Goal: Task Accomplishment & Management: Use online tool/utility

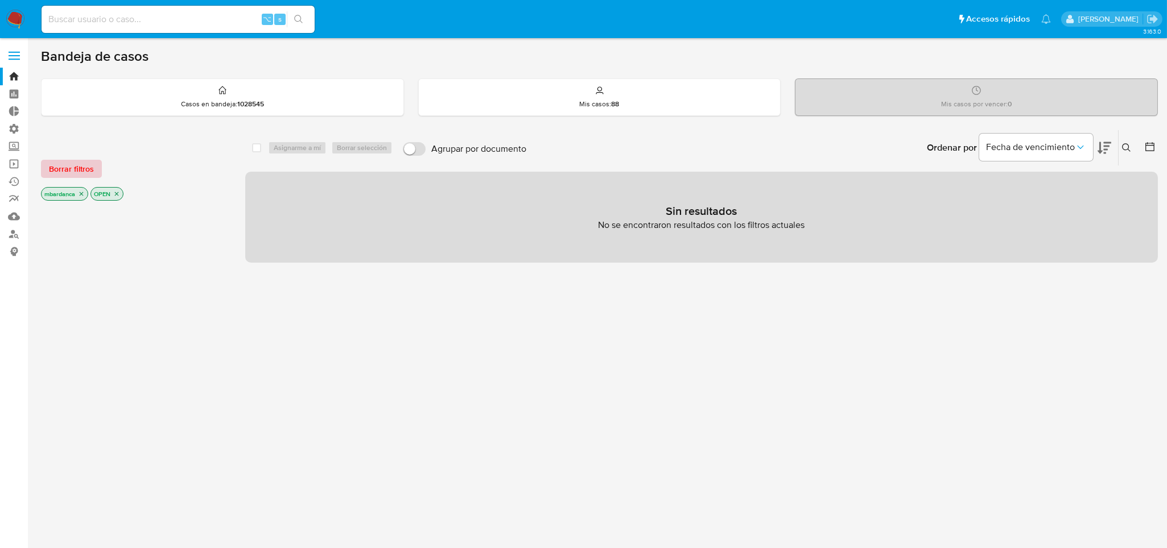
click at [56, 172] on span "Borrar filtros" at bounding box center [71, 169] width 45 height 16
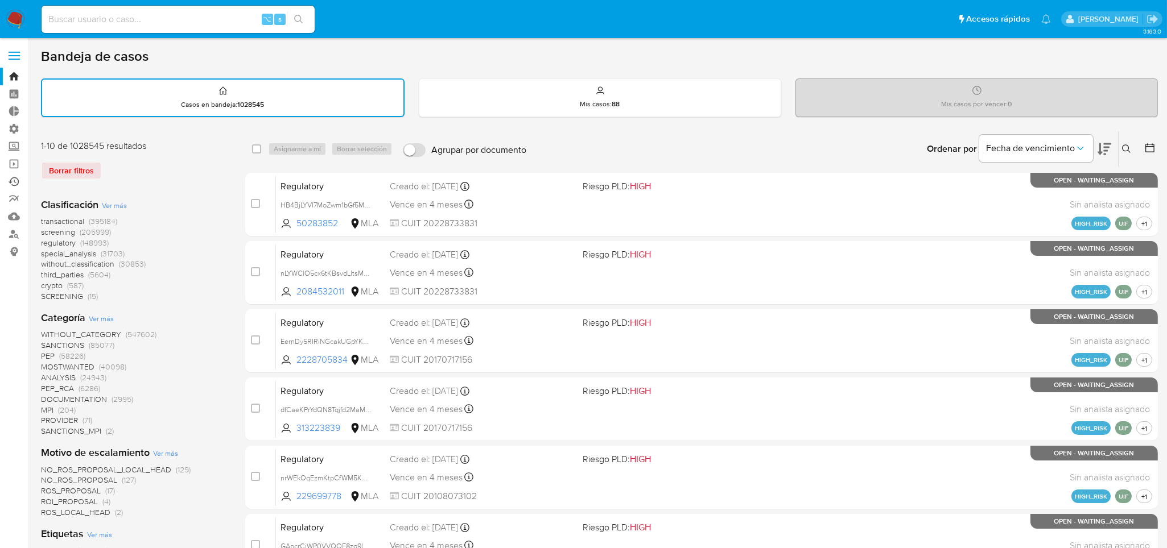
click at [13, 183] on link "Ejecuciones automáticas" at bounding box center [67, 182] width 135 height 18
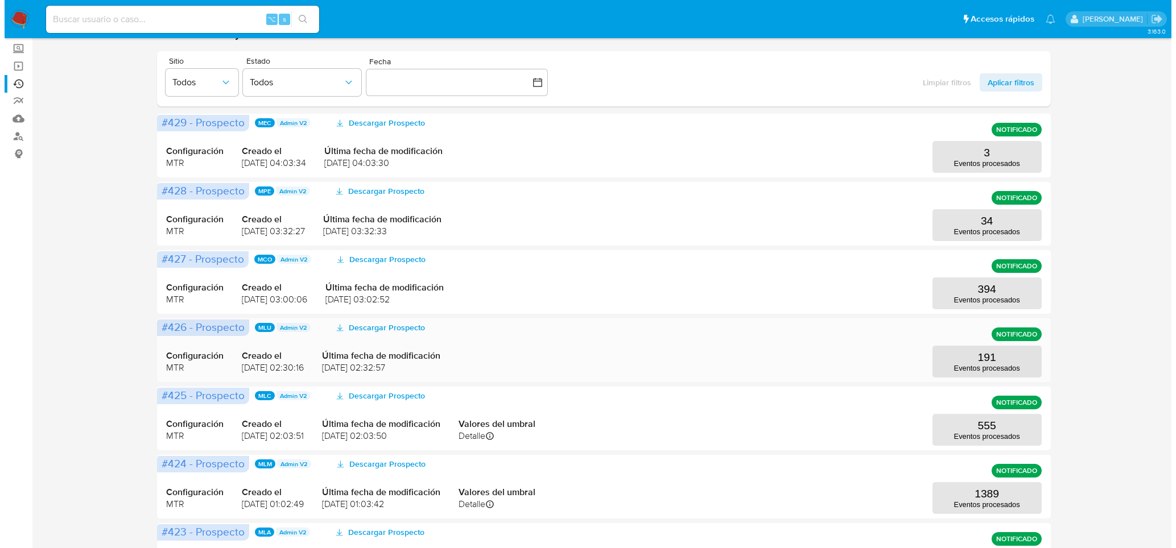
scroll to position [104, 0]
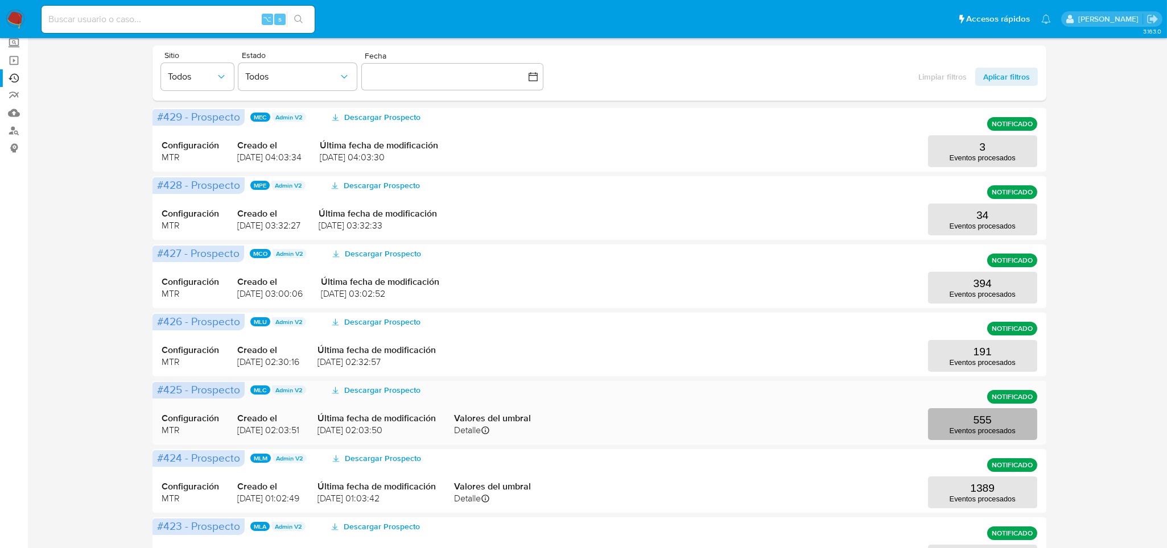
click at [986, 420] on p "555" at bounding box center [982, 420] width 18 height 13
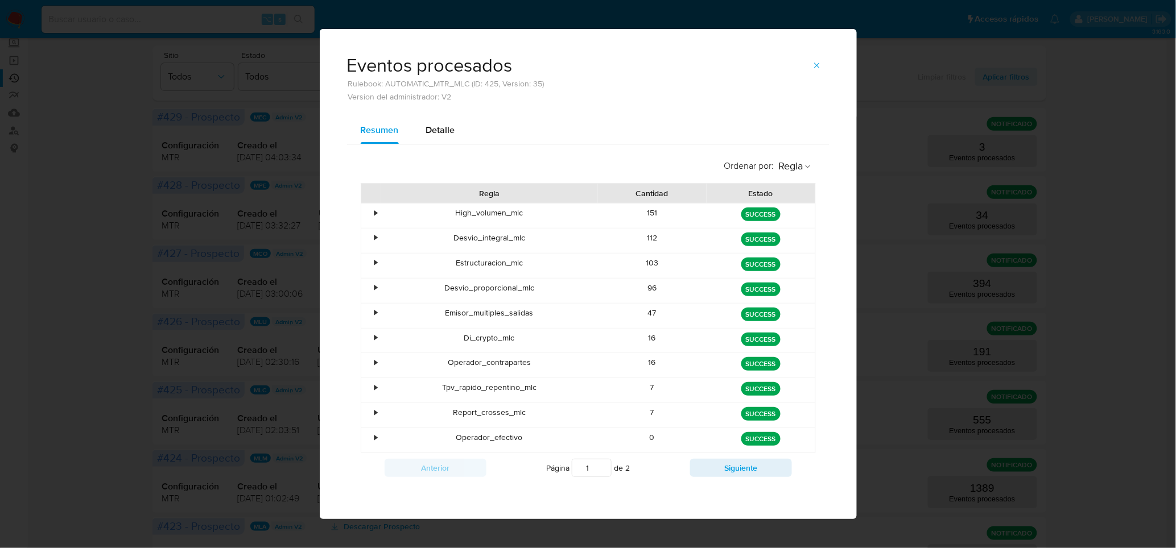
click at [430, 139] on div "Detalle" at bounding box center [440, 130] width 29 height 27
select select "10"
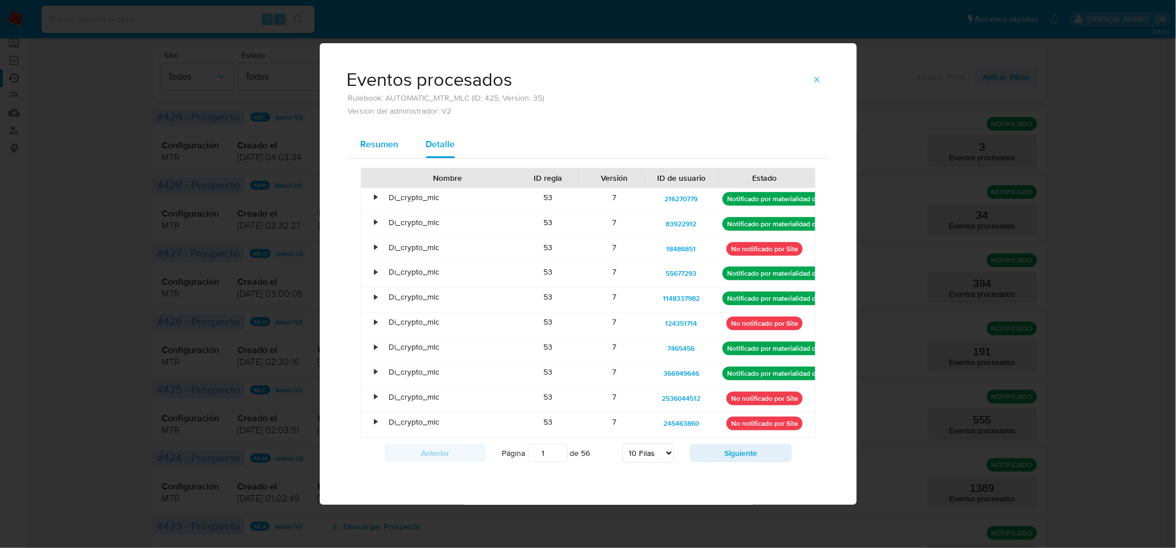
click at [381, 143] on span "Resumen" at bounding box center [380, 144] width 38 height 13
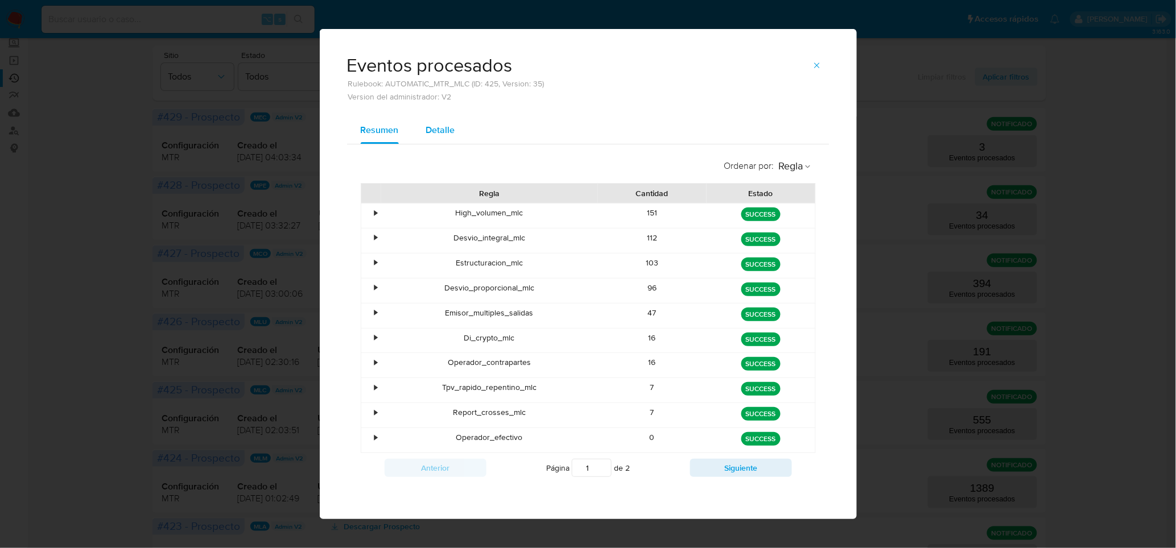
click at [433, 130] on span "Detalle" at bounding box center [440, 129] width 29 height 13
select select "10"
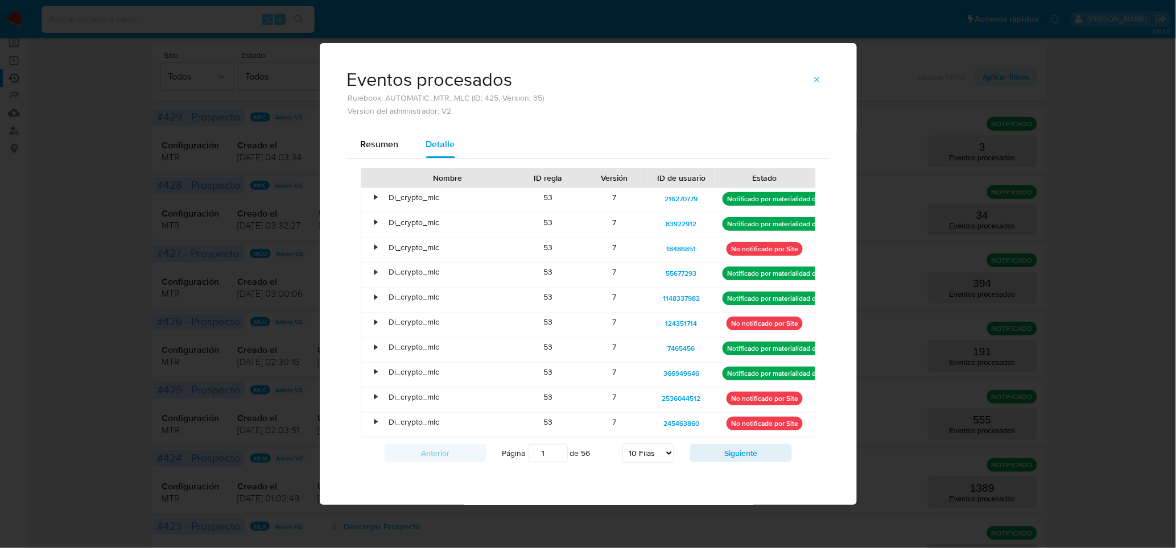
click at [375, 126] on div "Eventos procesados Rulebook: AUTOMATIC_MTR_MLC (ID: 425, Version: 35) Version d…" at bounding box center [588, 87] width 537 height 88
click at [374, 139] on span "Resumen" at bounding box center [380, 144] width 38 height 13
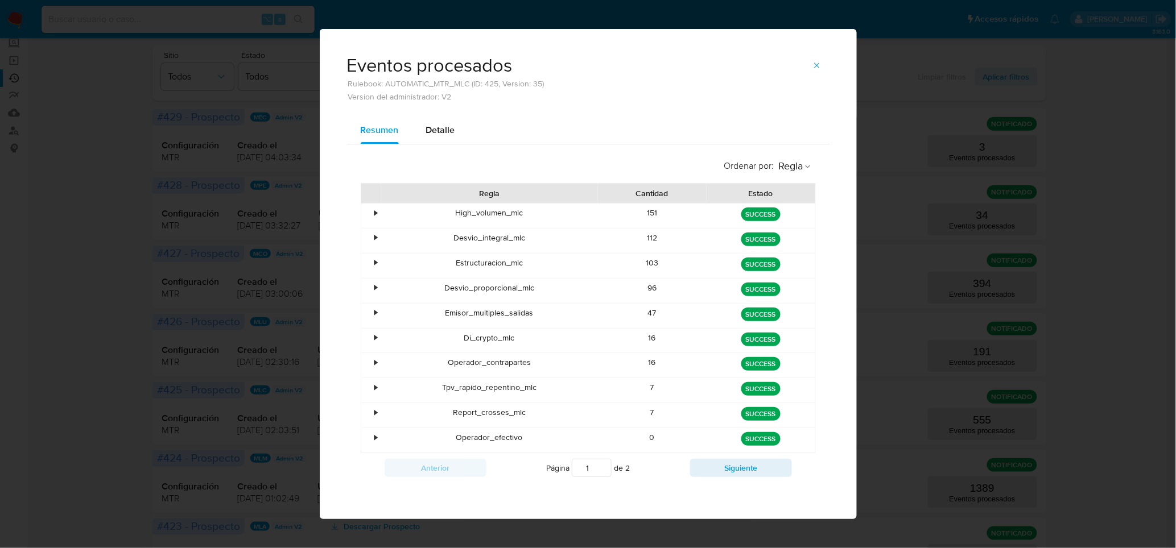
click at [816, 66] on icon "button" at bounding box center [816, 65] width 9 height 9
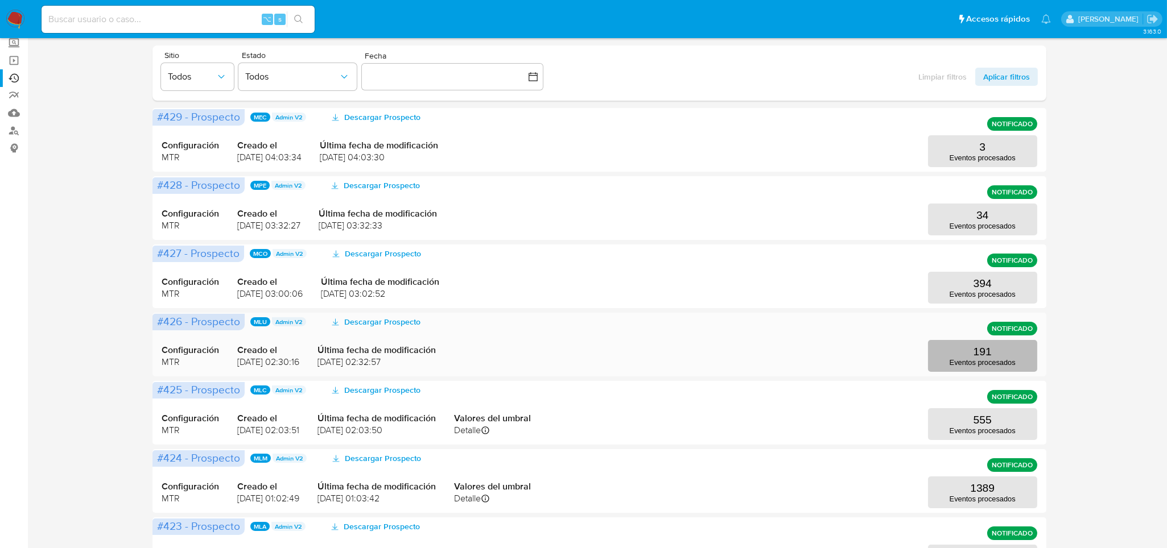
click at [1027, 346] on button "191 Eventos procesados" at bounding box center [982, 356] width 109 height 32
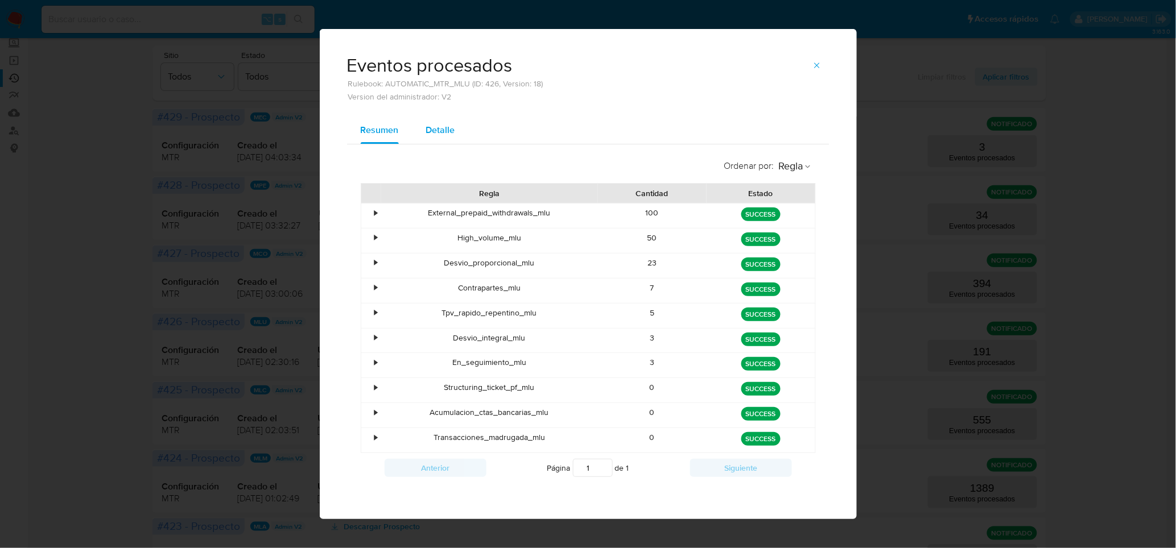
click at [437, 129] on span "Detalle" at bounding box center [440, 129] width 29 height 13
select select "10"
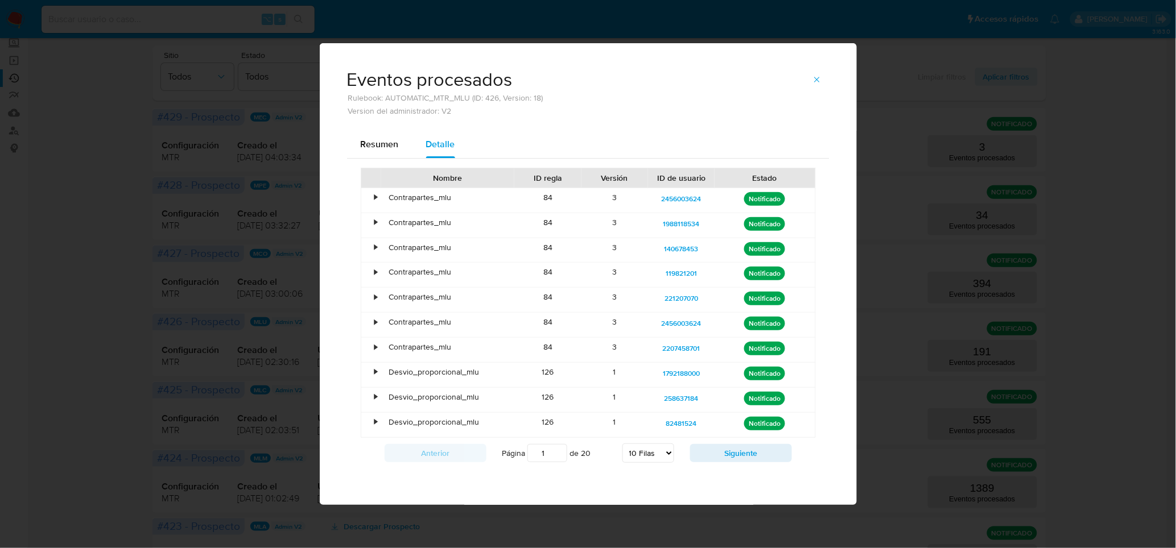
drag, startPoint x: 547, startPoint y: 201, endPoint x: 617, endPoint y: 279, distance: 105.1
click at [627, 348] on div "• Contrapartes_mlu 84 3 2456003624 Notificado • Contrapartes_mlu 84 3 198811853…" at bounding box center [588, 313] width 455 height 250
click at [616, 226] on div "3" at bounding box center [614, 225] width 67 height 24
click at [356, 149] on button "Resumen" at bounding box center [379, 144] width 65 height 27
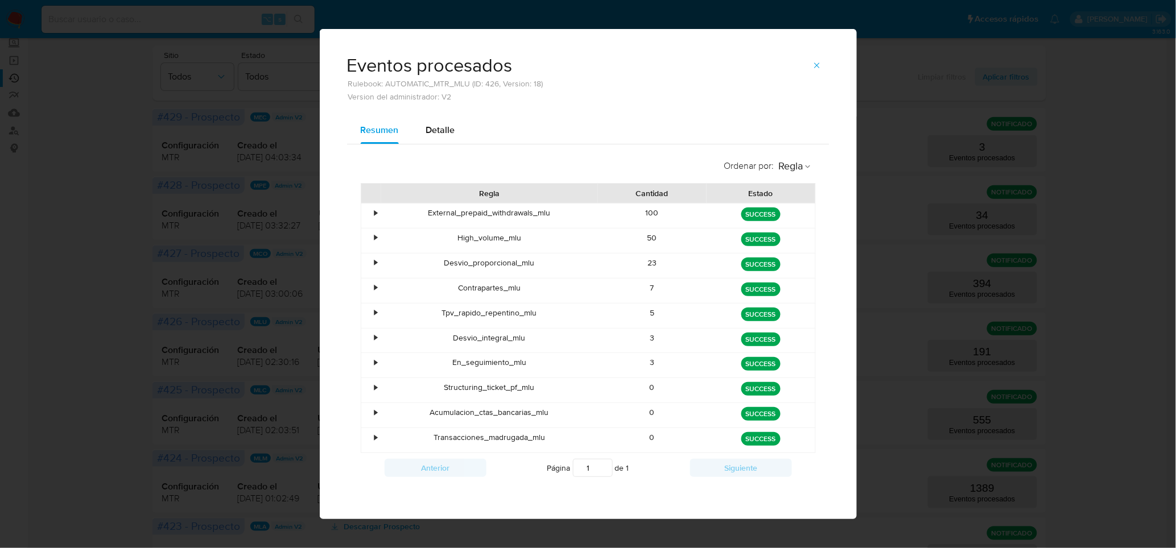
click at [878, 208] on div "Eventos procesados Rulebook: AUTOMATIC_MTR_MLU (ID: 426, Version: 18) Version d…" at bounding box center [588, 274] width 1176 height 548
click at [825, 65] on button "button" at bounding box center [816, 65] width 25 height 18
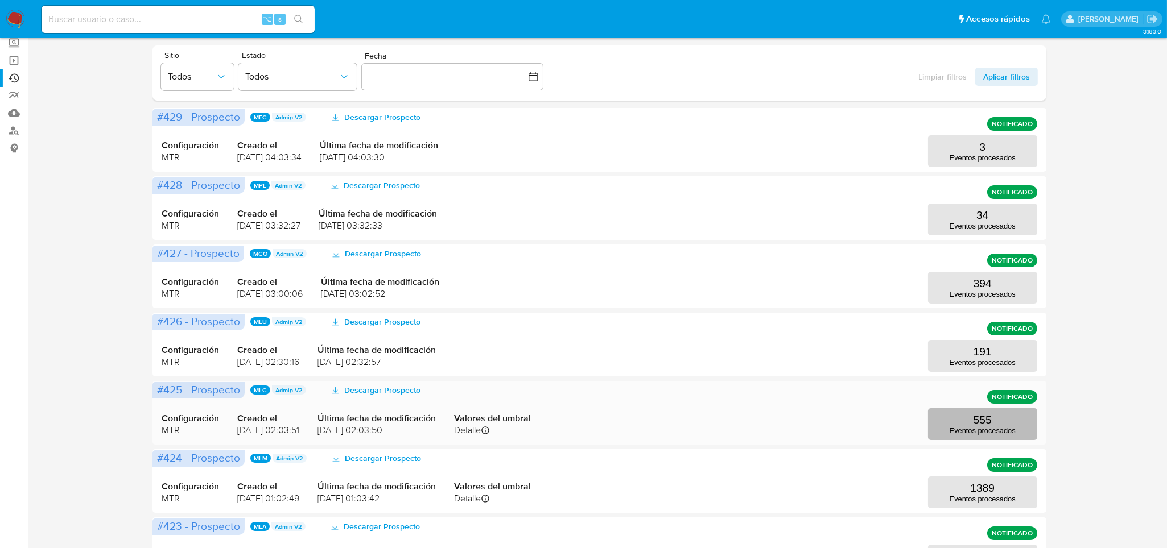
click at [945, 419] on button "555 Eventos procesados" at bounding box center [982, 424] width 109 height 32
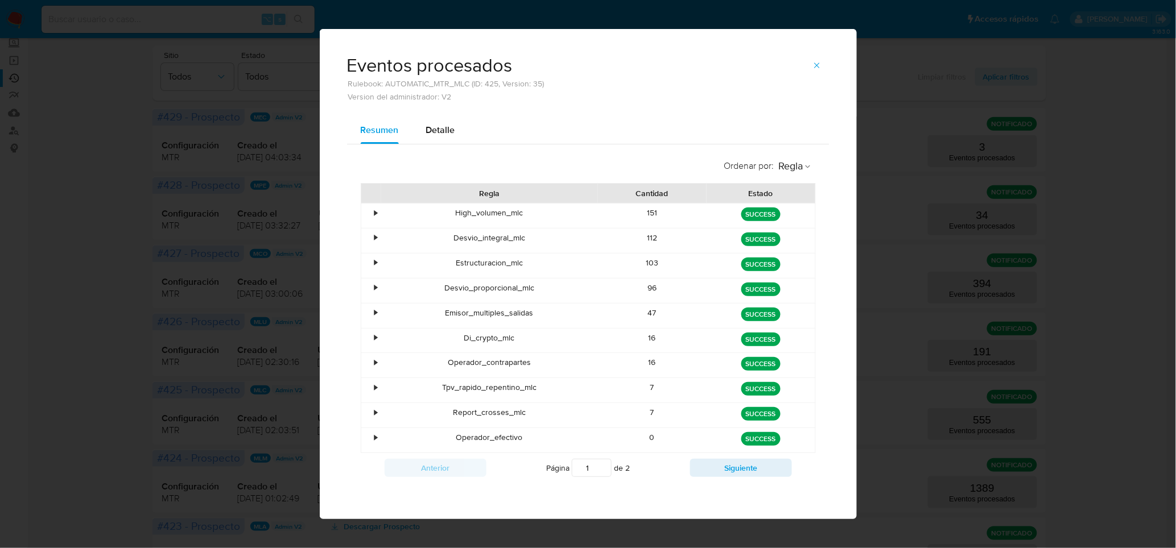
drag, startPoint x: 494, startPoint y: 235, endPoint x: 505, endPoint y: 309, distance: 75.3
click at [499, 294] on div "• High_volumen_mlc 151 green SUCCESS • Desvio_integral_mlc 112 green SUCCESS • …" at bounding box center [588, 328] width 455 height 250
click at [493, 435] on div "Operador_efectivo" at bounding box center [489, 440] width 217 height 24
click at [730, 462] on button "Siguiente" at bounding box center [741, 468] width 102 height 18
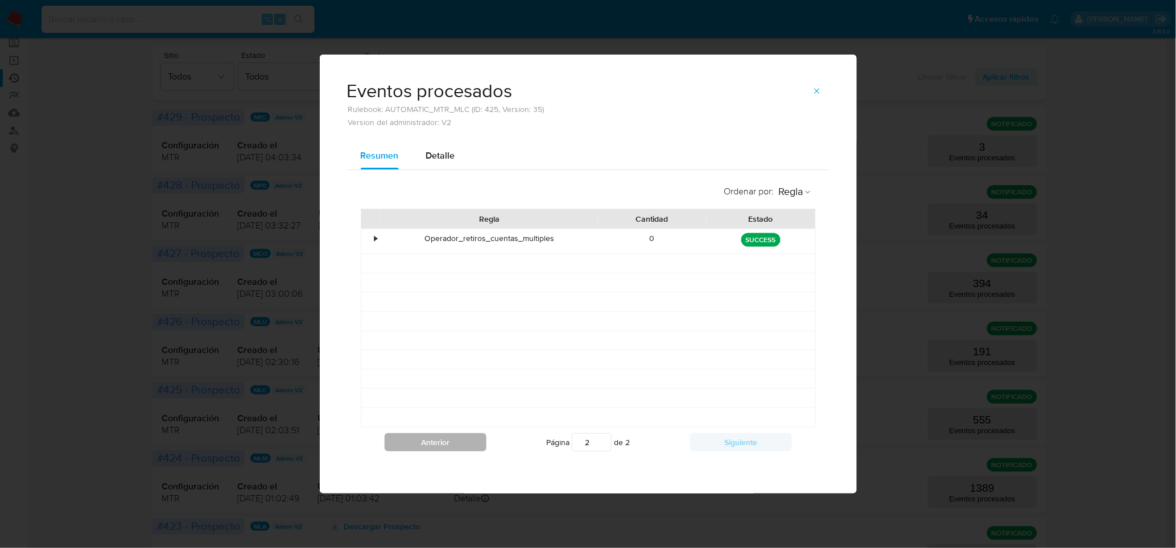
click at [466, 448] on button "Anterior" at bounding box center [436, 442] width 102 height 18
type input "1"
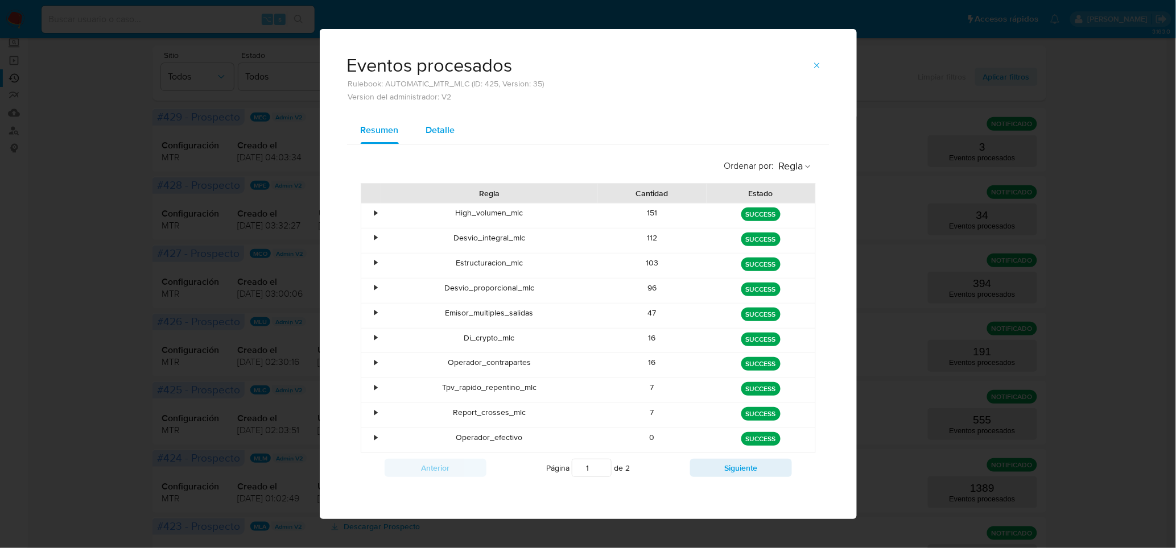
click at [421, 125] on button "Detalle" at bounding box center [440, 130] width 56 height 27
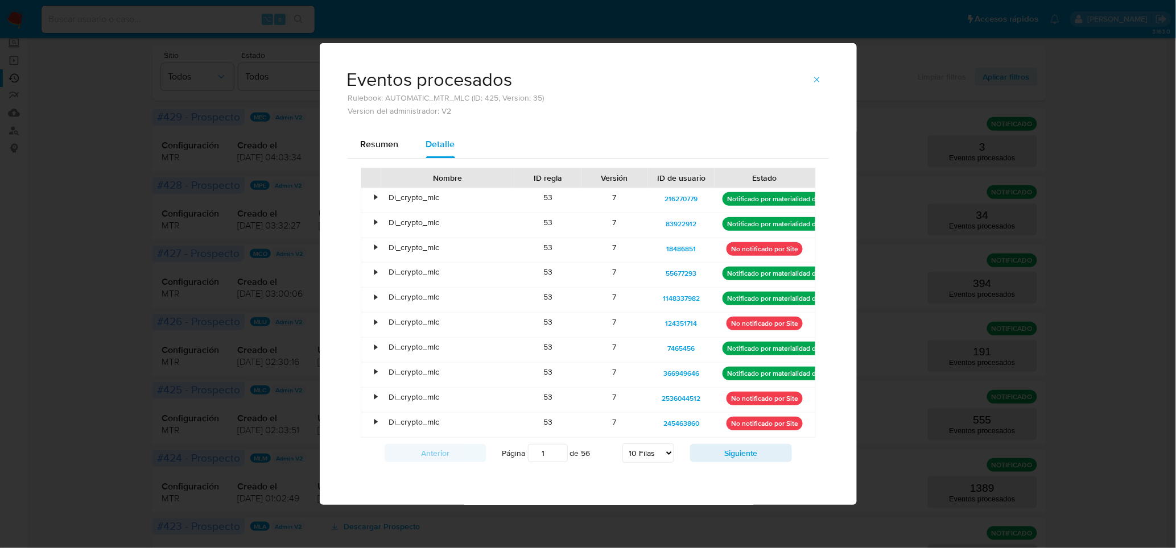
drag, startPoint x: 800, startPoint y: 251, endPoint x: 720, endPoint y: 250, distance: 79.7
click at [720, 250] on div "No notificado por Site" at bounding box center [765, 250] width 100 height 24
drag, startPoint x: 744, startPoint y: 278, endPoint x: 823, endPoint y: 280, distance: 79.1
click at [823, 280] on div "Nombre ID regla Versión ID de usuario Estado • Di_crypto_mlc 53 7 216270779 Not…" at bounding box center [588, 318] width 482 height 319
click at [781, 243] on p "No notificado por Site" at bounding box center [764, 249] width 76 height 14
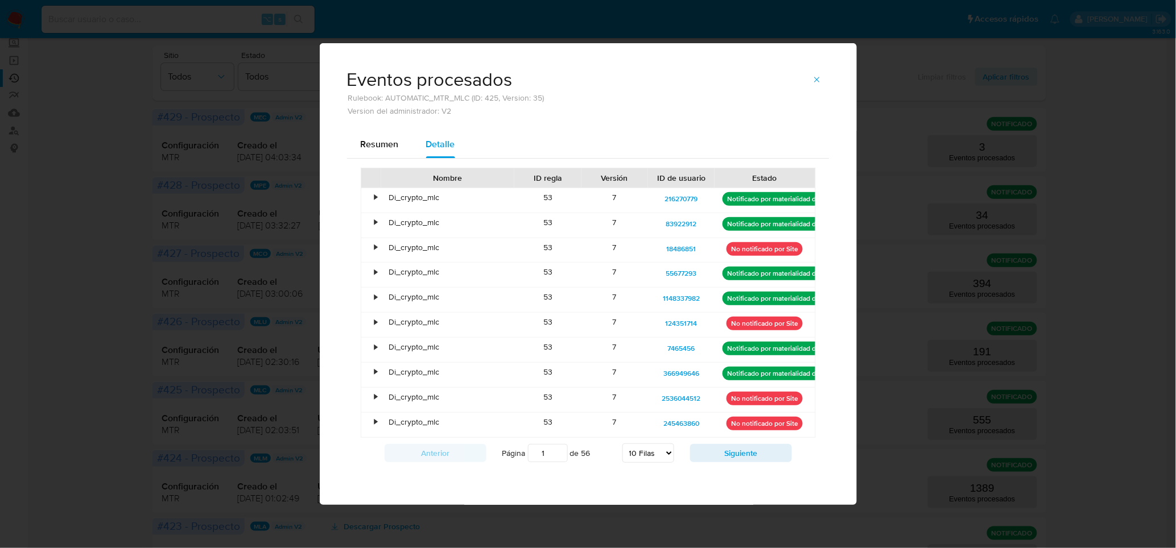
click at [781, 246] on p "No notificado por Site" at bounding box center [764, 249] width 76 height 14
drag, startPoint x: 651, startPoint y: 463, endPoint x: 652, endPoint y: 456, distance: 6.9
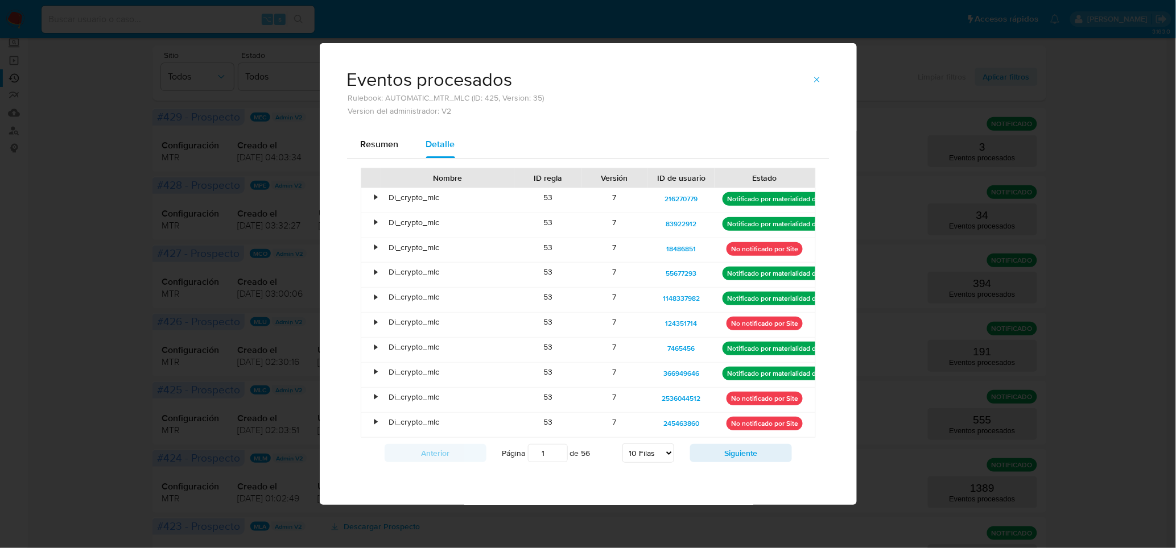
click at [651, 463] on div "Página 1 de 56 5 Filas 10 Filas 20 Filas 25 Filas 50 Filas 100 Filas" at bounding box center [588, 453] width 204 height 23
click at [653, 455] on select "5 Filas 10 Filas 20 Filas 25 Filas 50 Filas 100 Filas" at bounding box center [648, 453] width 52 height 19
click at [622, 444] on select "5 Filas 10 Filas 20 Filas 25 Filas 50 Filas 100 Filas" at bounding box center [648, 453] width 52 height 19
select select "100"
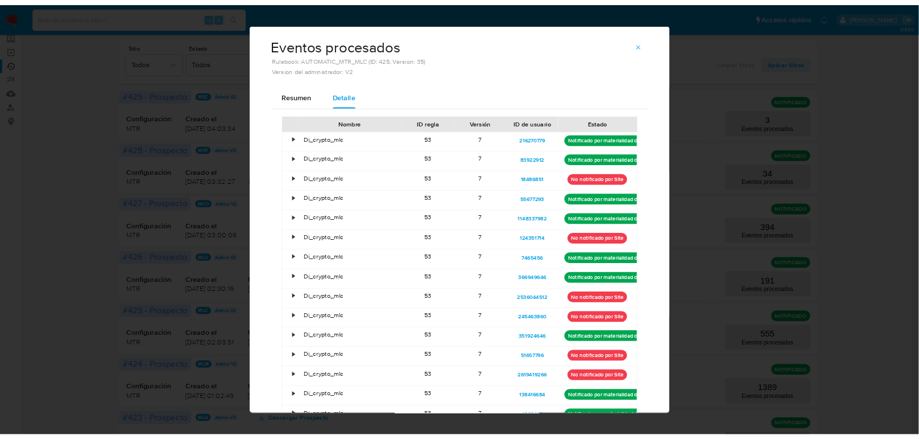
scroll to position [0, 0]
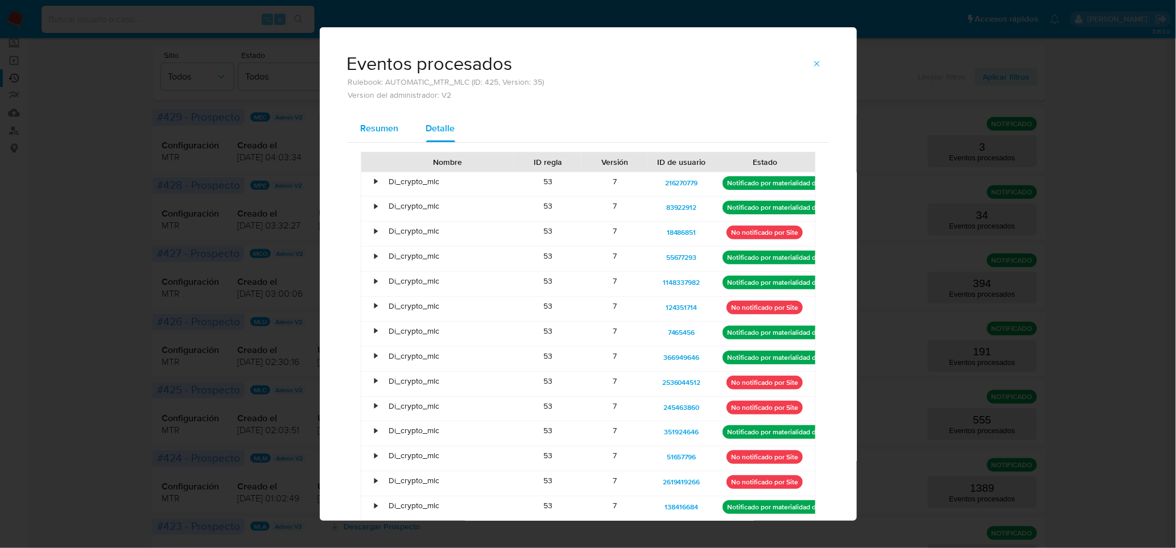
click at [379, 128] on span "Resumen" at bounding box center [380, 128] width 38 height 13
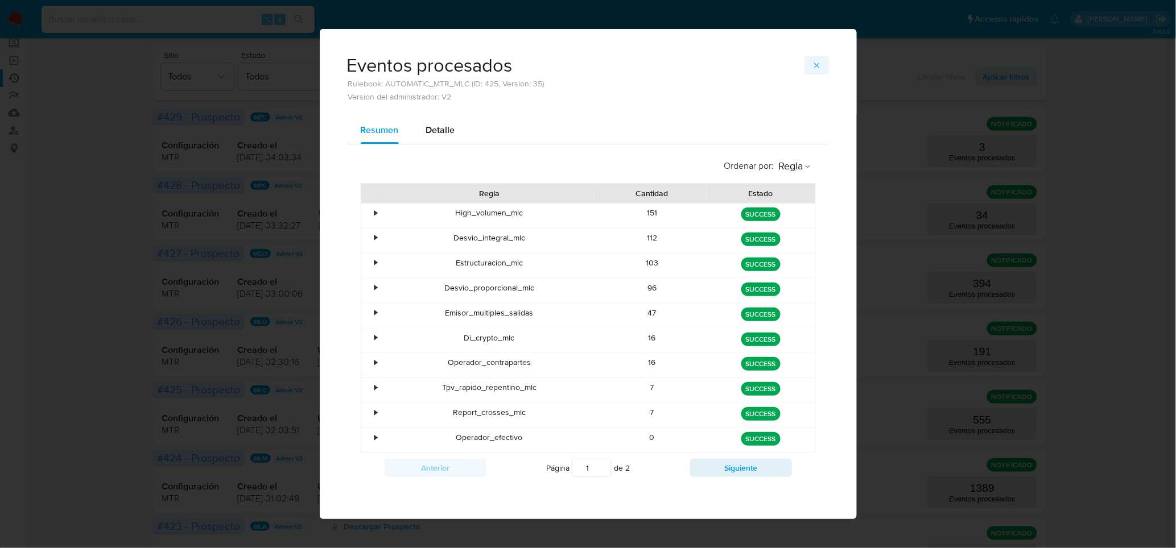
click at [818, 63] on icon "button" at bounding box center [816, 65] width 9 height 9
